Goal: Use online tool/utility: Utilize a website feature to perform a specific function

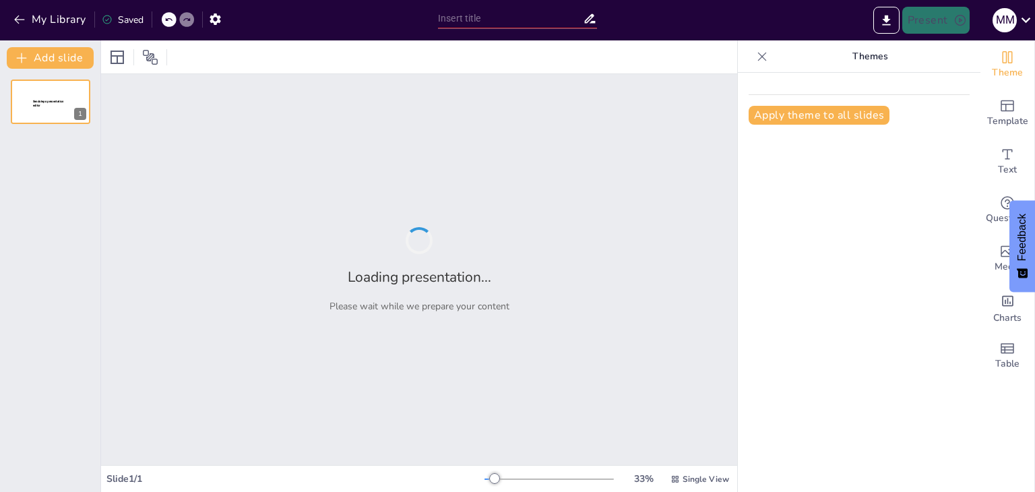
type input "Organización Contable y Administrativa en NATUFIT LM: Un Enfoque Estratégico"
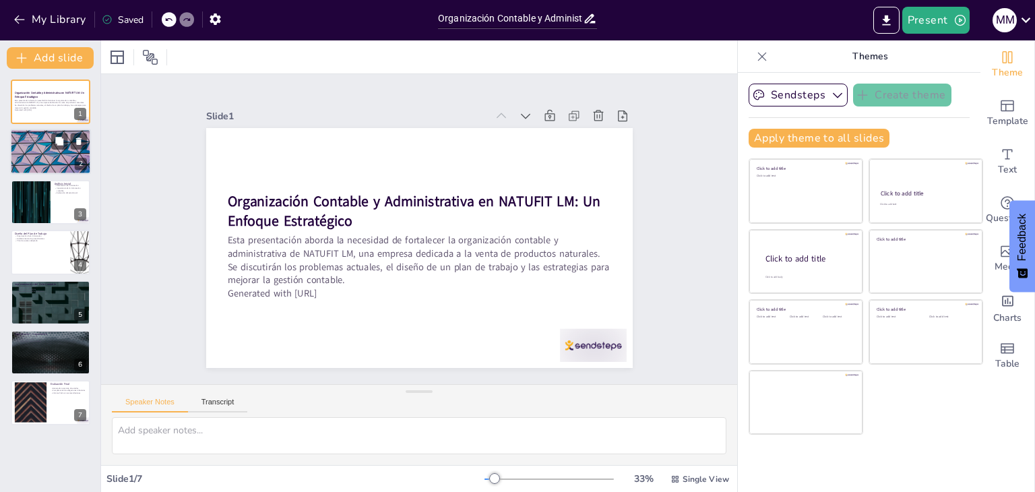
click at [65, 158] on div at bounding box center [50, 152] width 81 height 46
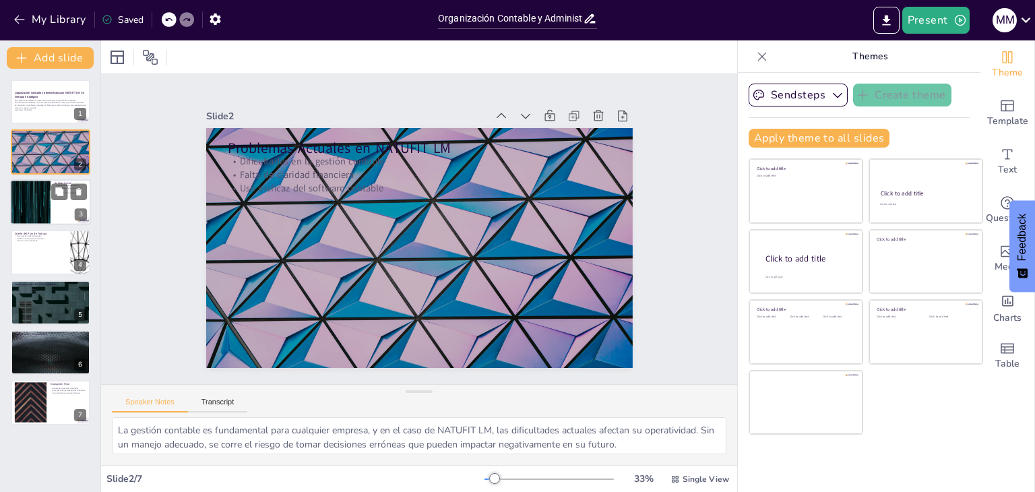
click at [51, 181] on div at bounding box center [50, 202] width 81 height 46
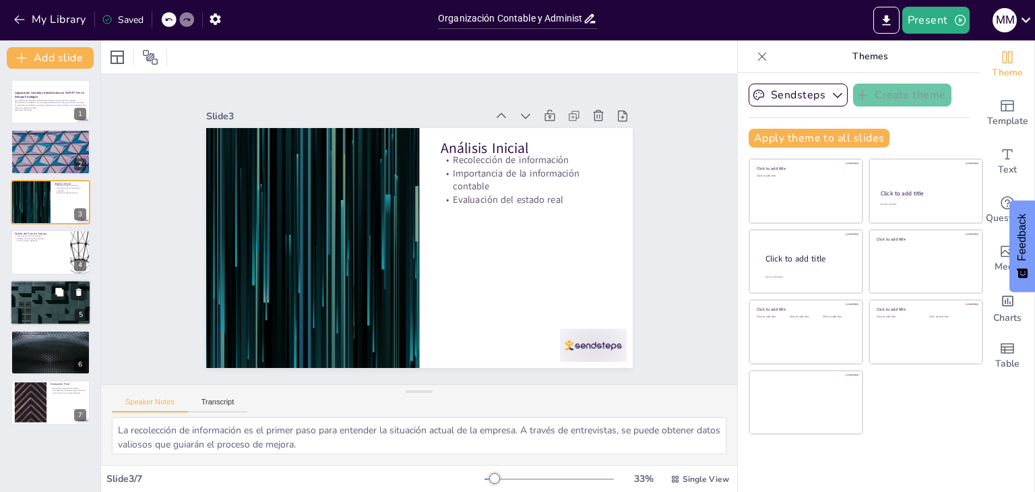
click at [40, 309] on div at bounding box center [50, 303] width 81 height 46
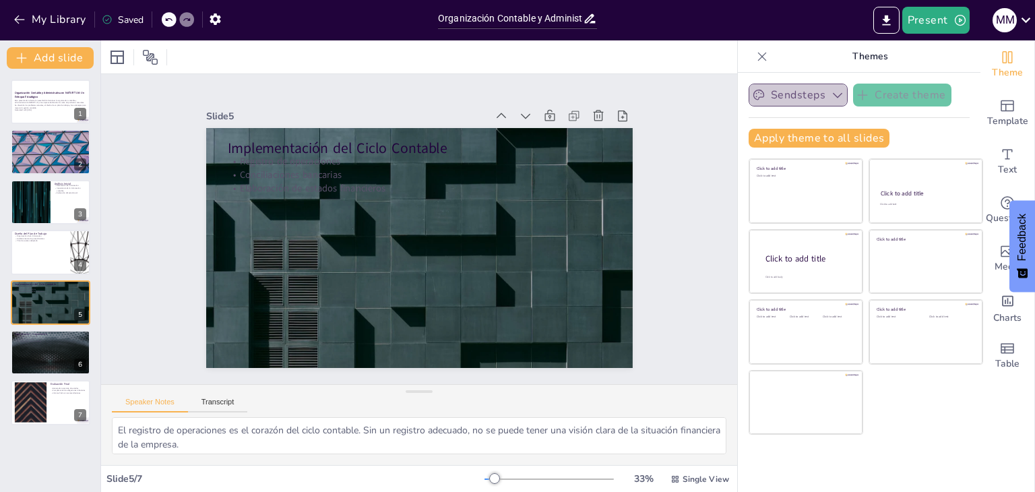
click at [801, 87] on button "Sendsteps" at bounding box center [798, 95] width 99 height 23
click at [814, 141] on span "Sendsteps" at bounding box center [808, 141] width 61 height 13
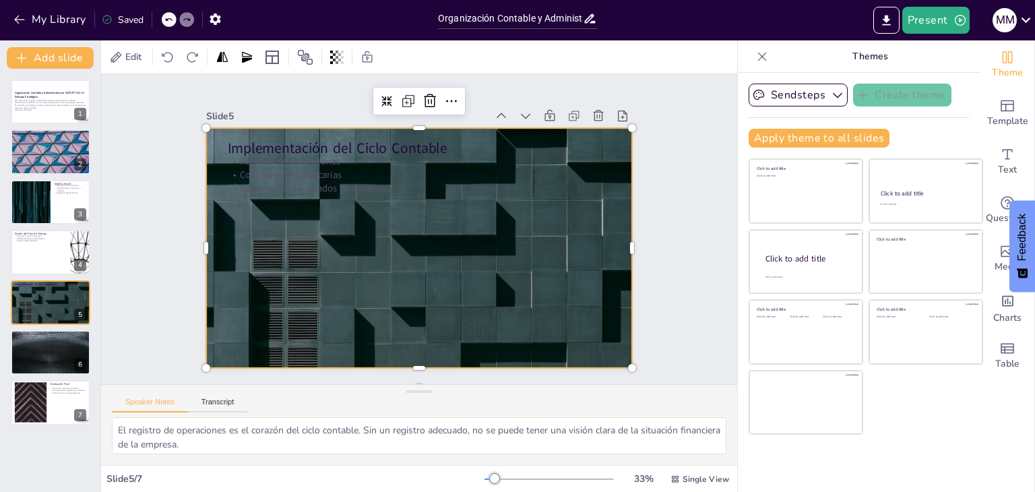
click at [559, 218] on div at bounding box center [403, 218] width 445 height 486
click at [559, 218] on div at bounding box center [402, 219] width 421 height 489
click at [49, 260] on div at bounding box center [50, 252] width 81 height 46
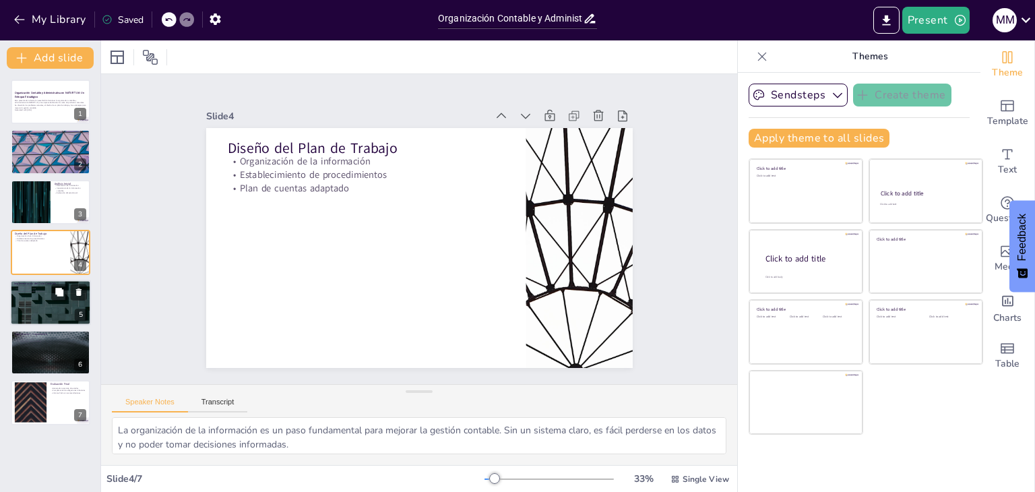
click at [63, 306] on div at bounding box center [50, 303] width 81 height 46
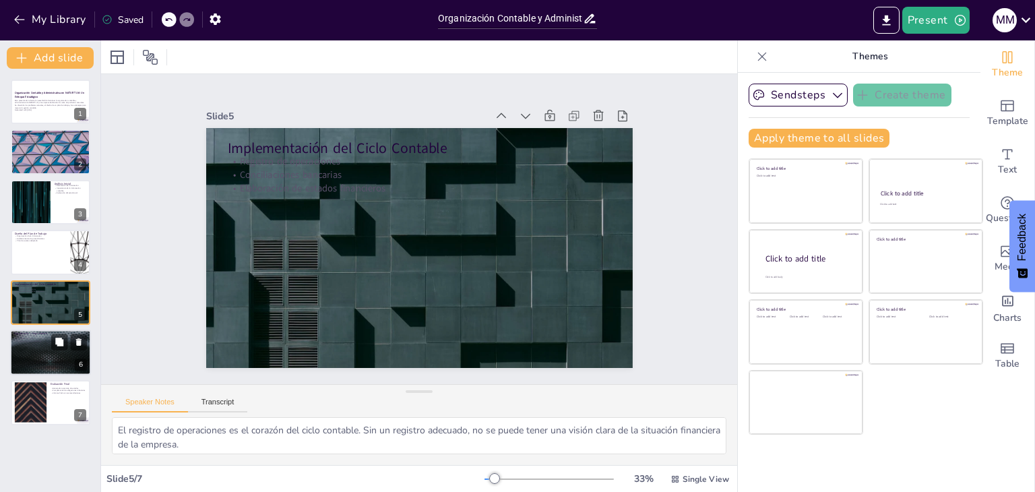
click at [65, 359] on div at bounding box center [50, 353] width 81 height 46
type textarea "La capacitación del personal es un paso crucial para asegurar que todos estén a…"
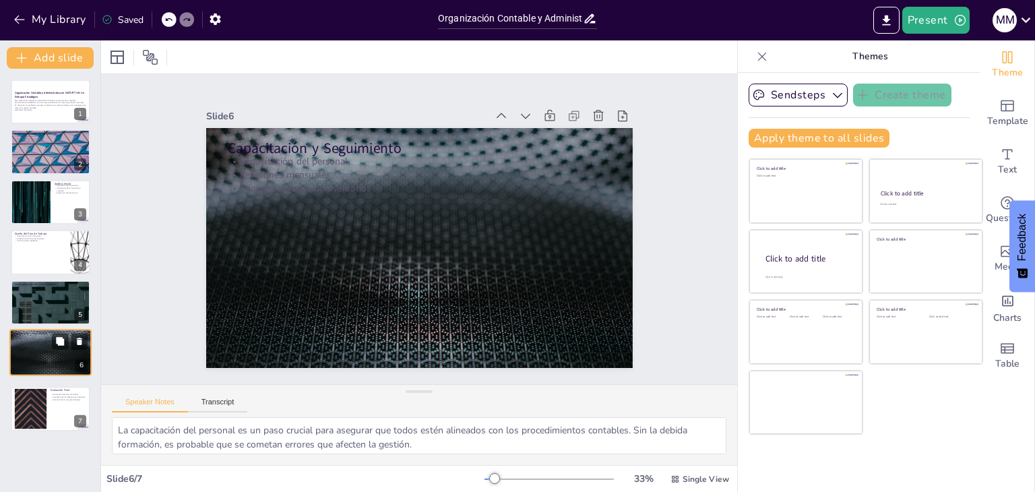
drag, startPoint x: 65, startPoint y: 359, endPoint x: 70, endPoint y: 375, distance: 17.7
click at [70, 375] on div at bounding box center [50, 353] width 81 height 46
click at [20, 24] on icon "button" at bounding box center [19, 19] width 13 height 13
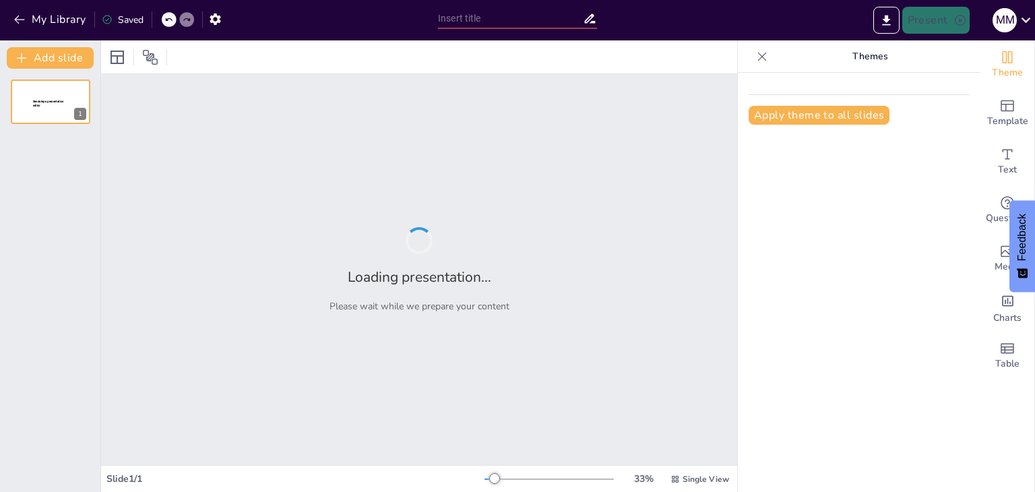
type input "Fortalecimiento y Organización Contable en NATUFIT LM: Un Enfoque Estratégico"
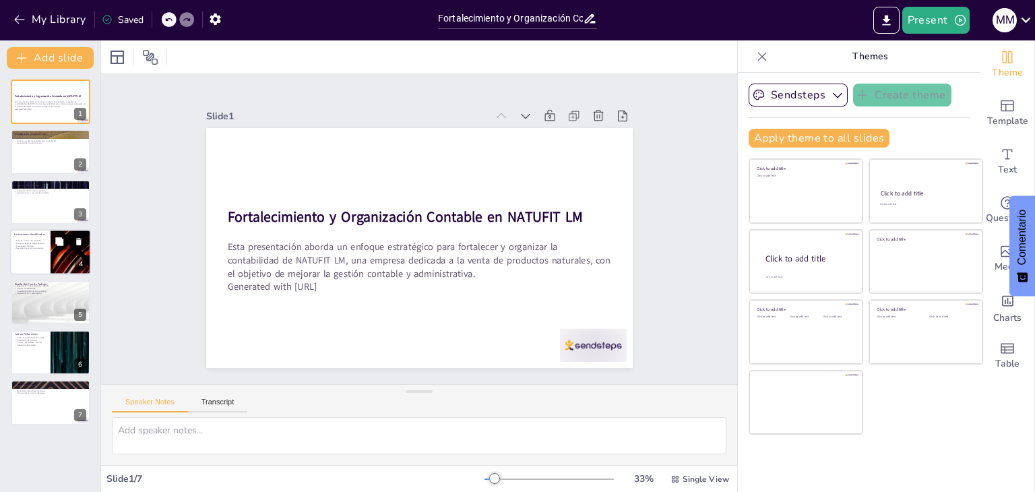
click at [46, 245] on p "Presupuesto limitado." at bounding box center [30, 246] width 32 height 3
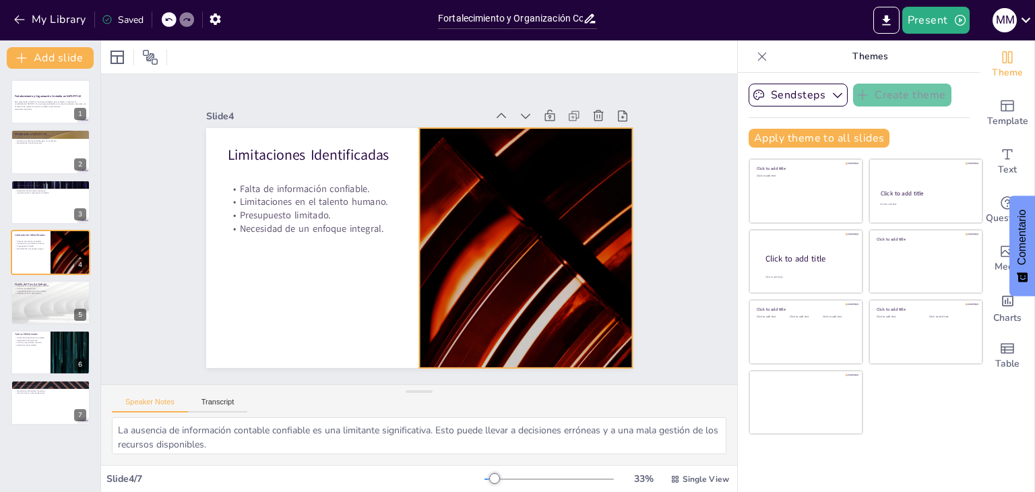
click at [504, 270] on div at bounding box center [524, 258] width 450 height 283
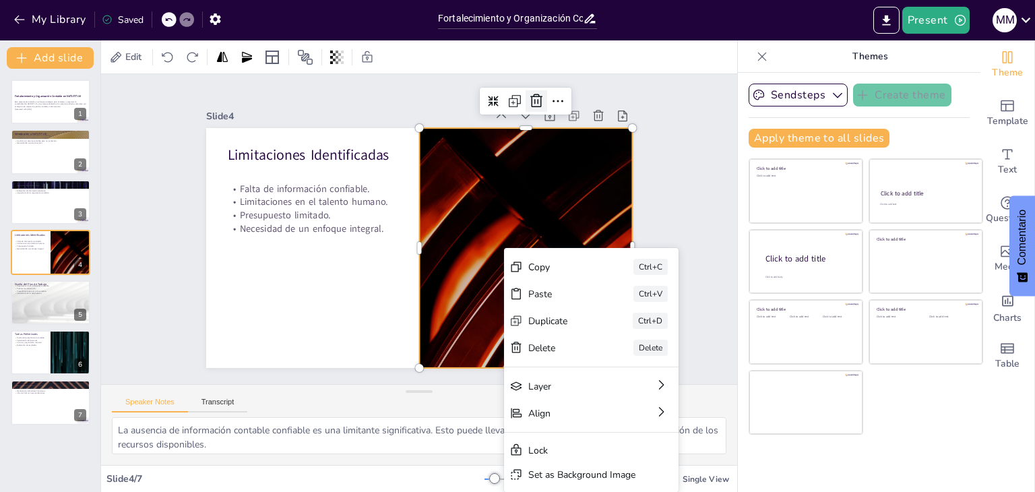
click at [563, 135] on icon at bounding box center [571, 143] width 16 height 16
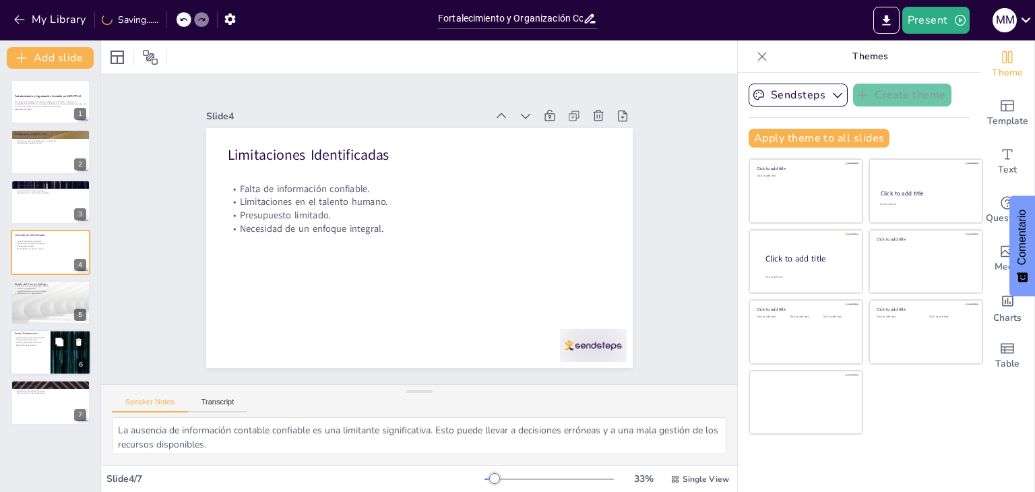
click at [80, 360] on div "6" at bounding box center [81, 365] width 12 height 12
type textarea "El diseño del procedimiento contable es fundamental para establecer un marco cl…"
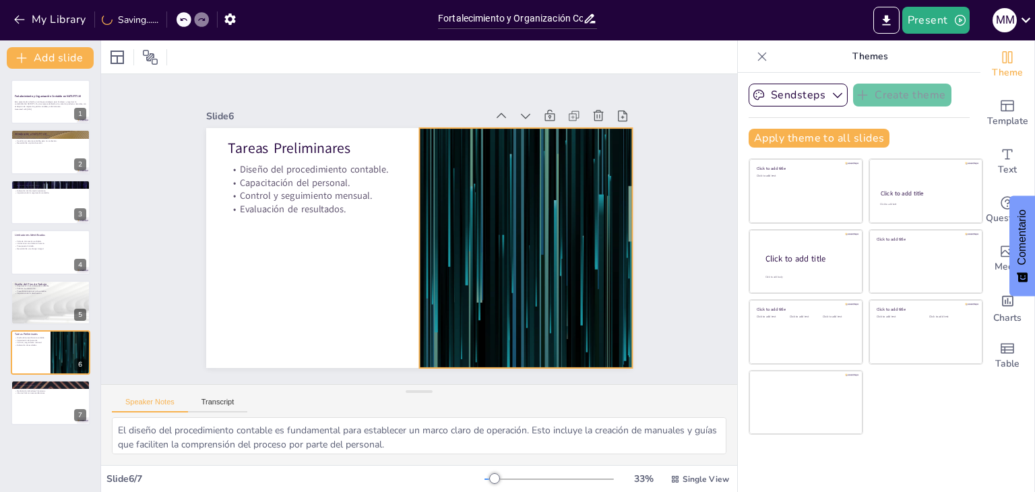
click at [495, 210] on div at bounding box center [494, 307] width 486 height 445
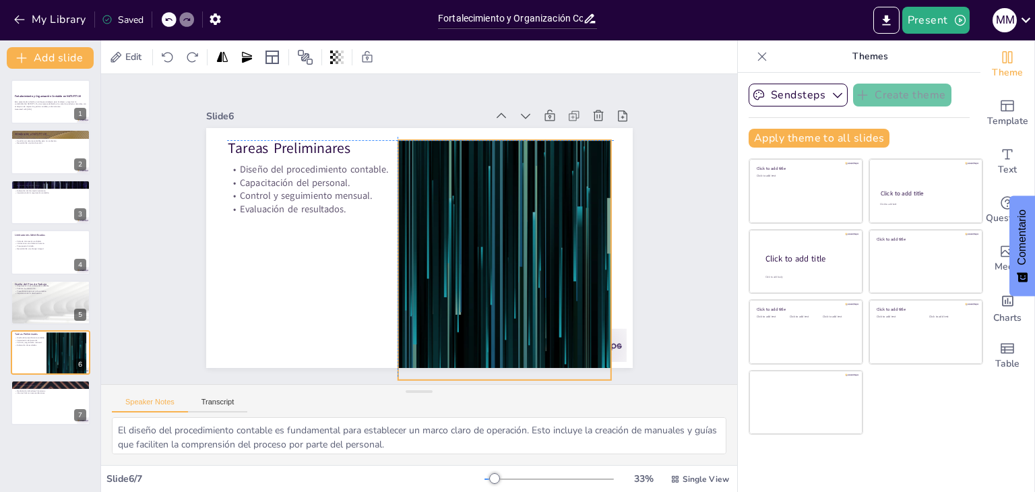
drag, startPoint x: 495, startPoint y: 210, endPoint x: 477, endPoint y: 219, distance: 20.5
click at [477, 219] on div at bounding box center [496, 277] width 467 height 324
